Goal: Navigation & Orientation: Find specific page/section

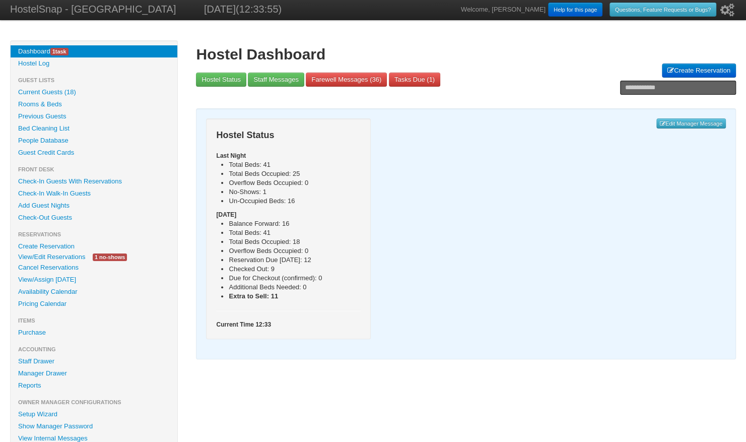
click at [70, 291] on link "Availability Calendar" at bounding box center [94, 292] width 167 height 12
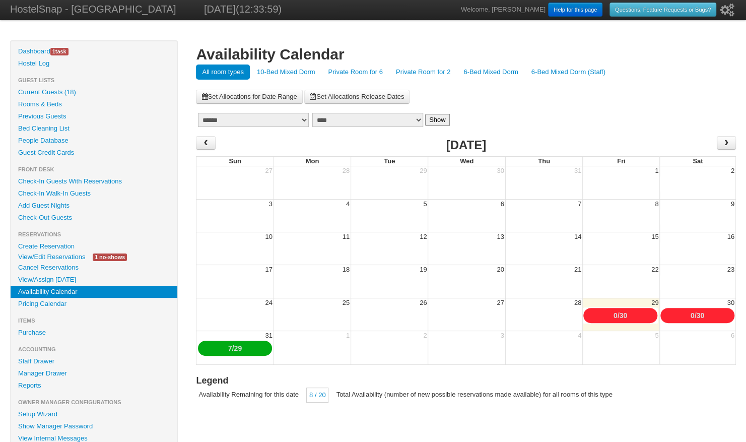
click at [472, 73] on link "6-Bed Mixed Dorm" at bounding box center [491, 72] width 67 height 15
